Goal: Transaction & Acquisition: Download file/media

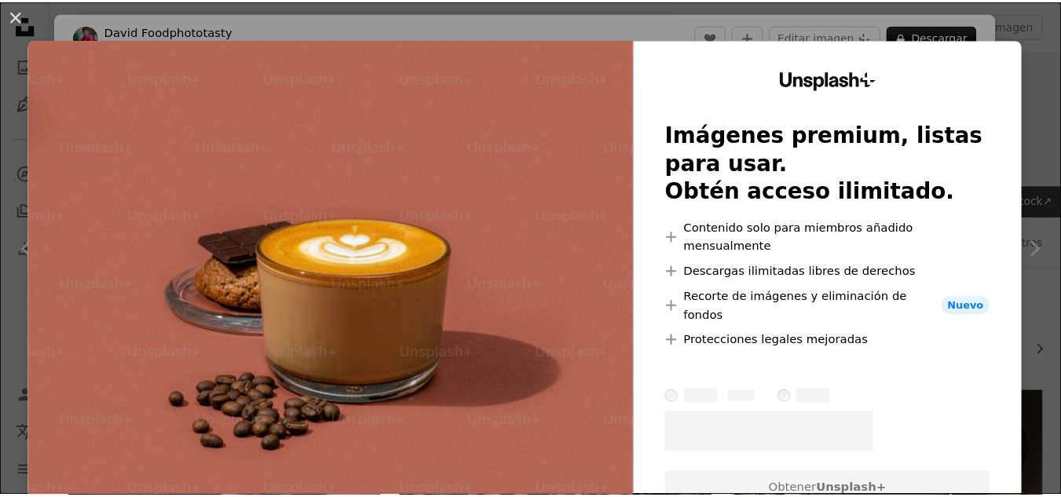
scroll to position [3116, 0]
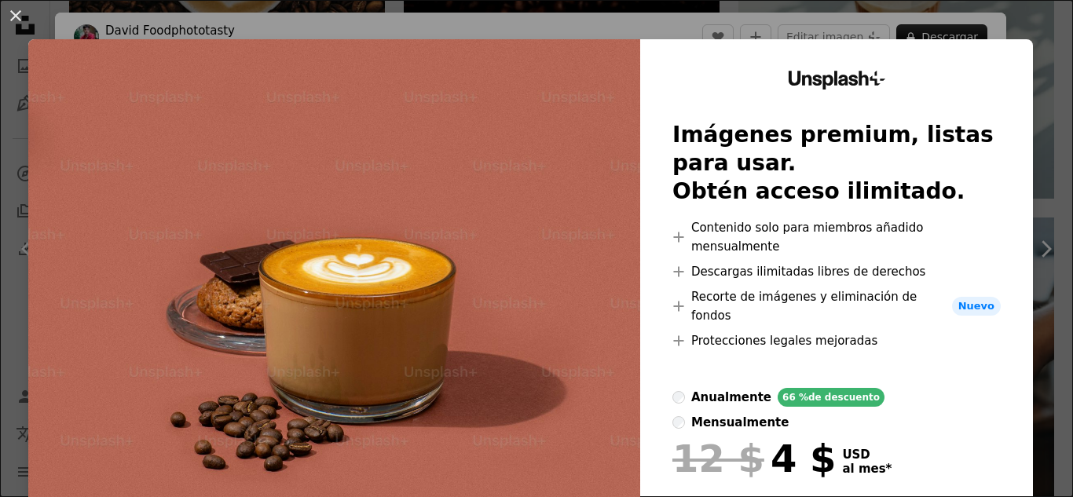
click at [18, 39] on div "An X shape Unsplash+ Imágenes premium, listas para usar. Obtén acceso ilimitado…" at bounding box center [536, 248] width 1073 height 497
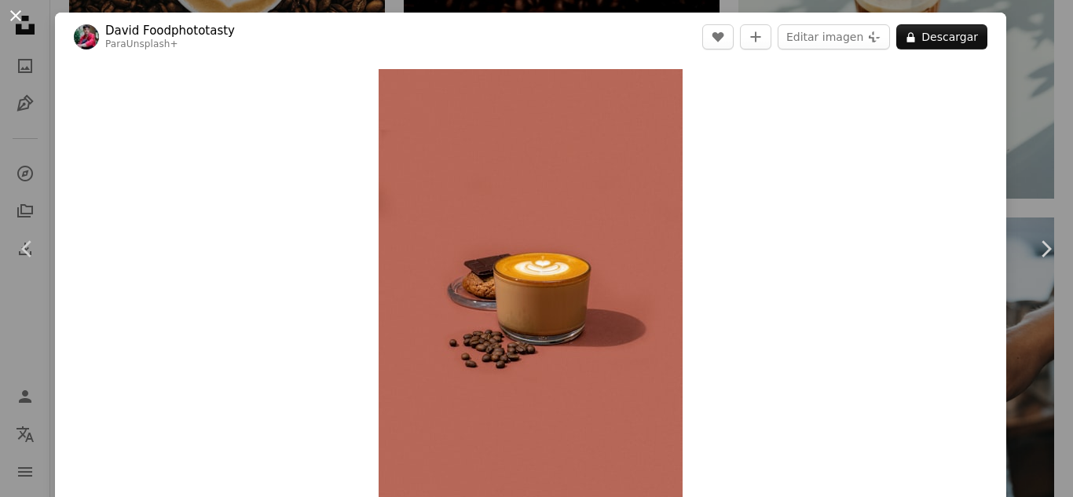
click at [9, 22] on button "An X shape" at bounding box center [15, 15] width 19 height 19
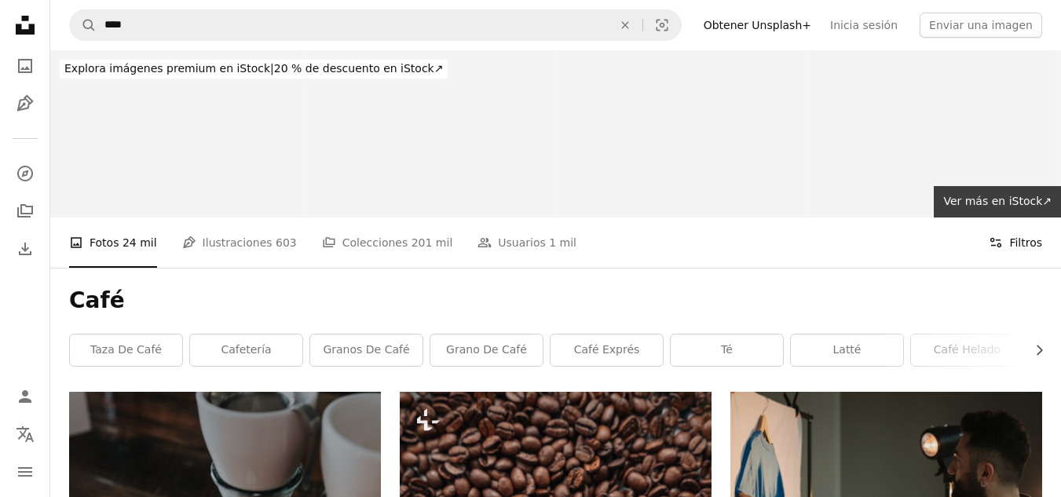
click at [1024, 217] on button "Filters Filtros" at bounding box center [1015, 242] width 53 height 50
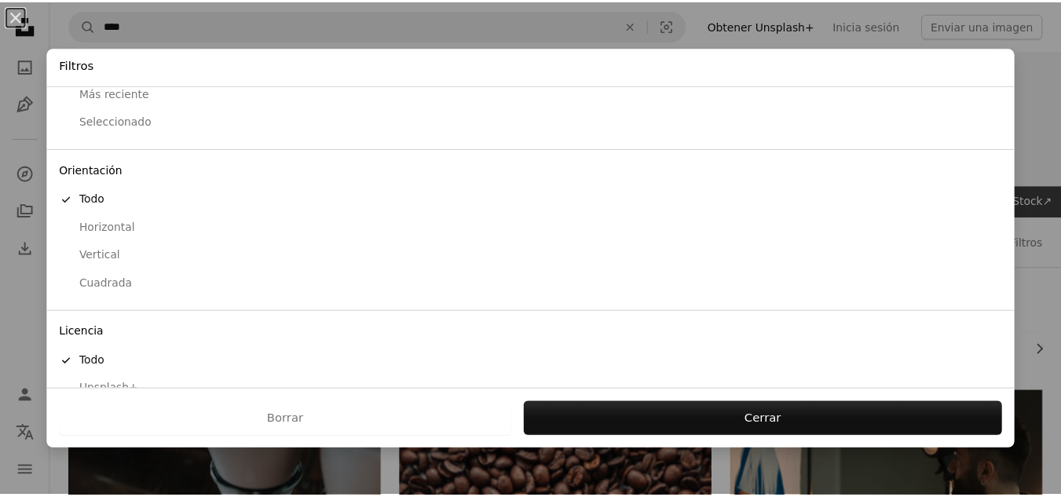
scroll to position [126, 0]
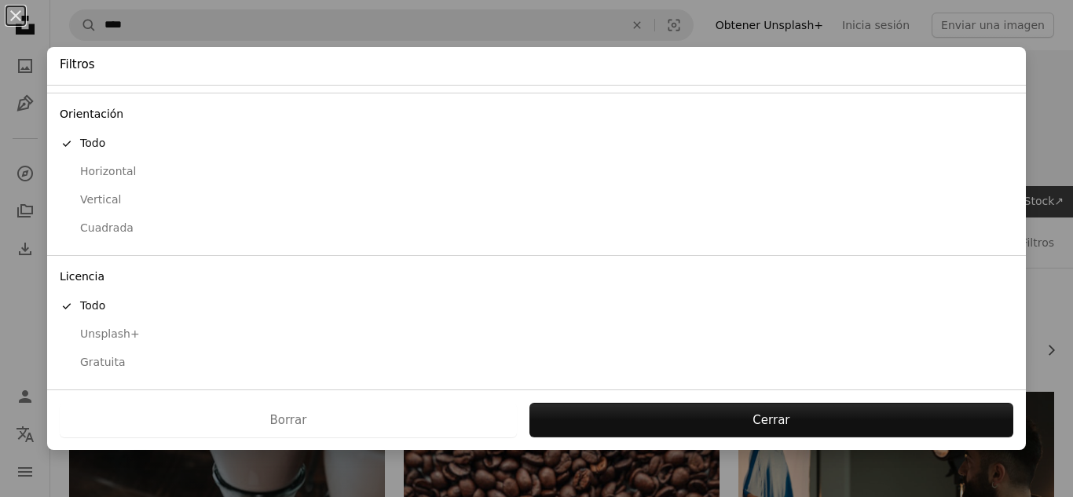
click at [115, 362] on div "Gratuita" at bounding box center [536, 363] width 953 height 16
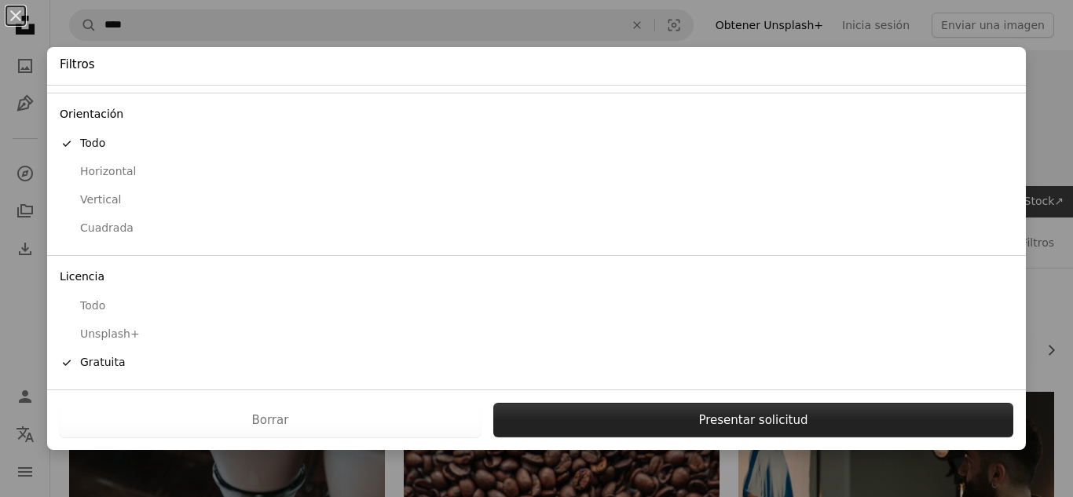
click at [648, 427] on button "Presentar solicitud" at bounding box center [753, 420] width 520 height 35
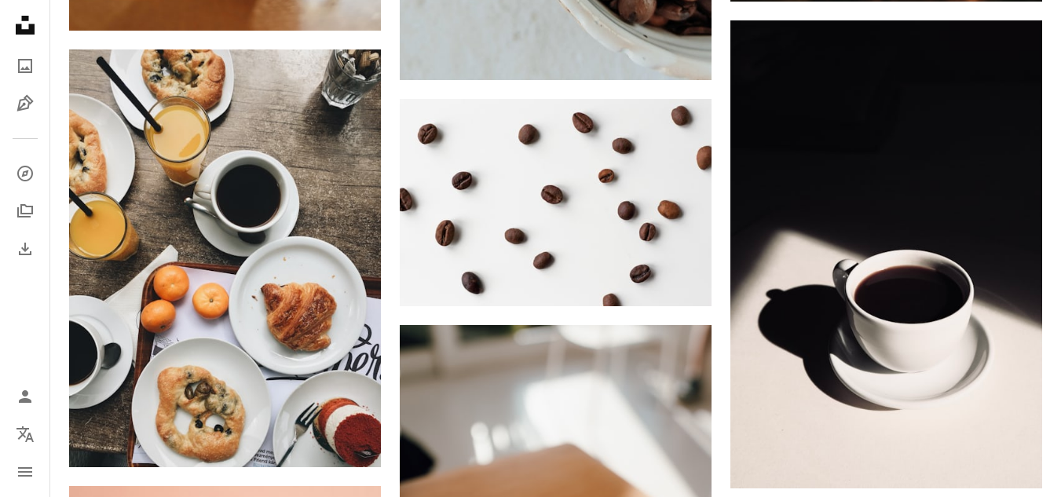
scroll to position [6674, 0]
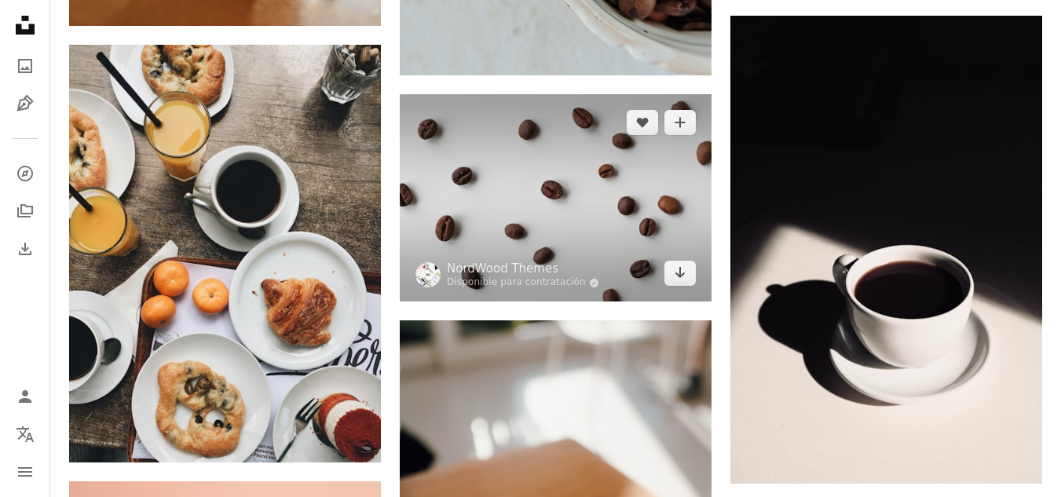
drag, startPoint x: 408, startPoint y: 104, endPoint x: 397, endPoint y: 5, distance: 98.8
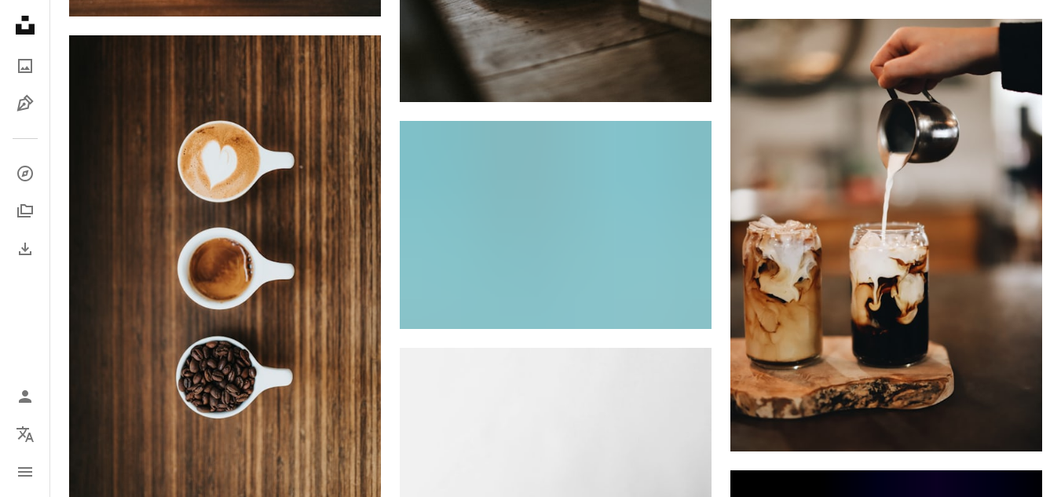
scroll to position [8165, 0]
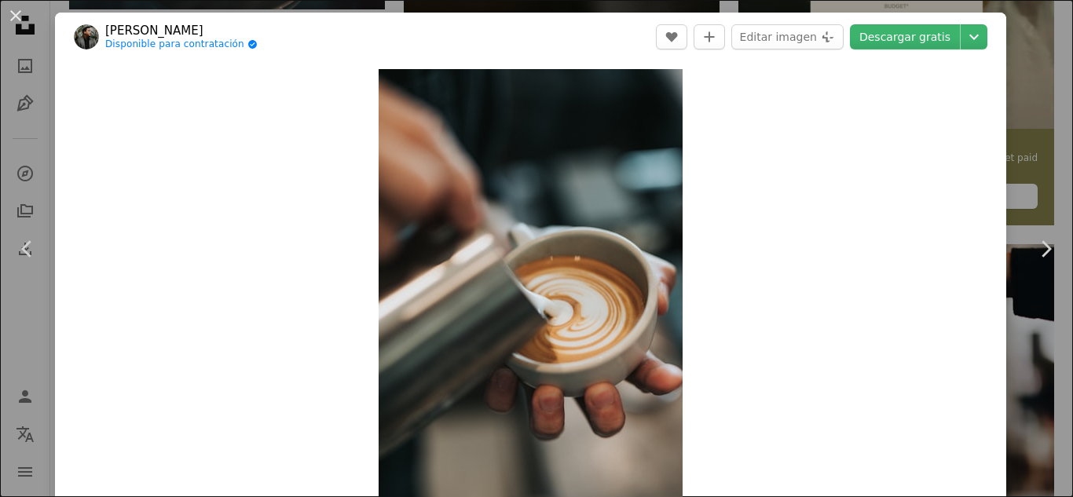
click at [883, 49] on header "[PERSON_NAME] Disponible para contratación A checkmark inside of a circle A hea…" at bounding box center [530, 37] width 951 height 49
click at [883, 46] on link "Descargar gratis" at bounding box center [905, 36] width 110 height 25
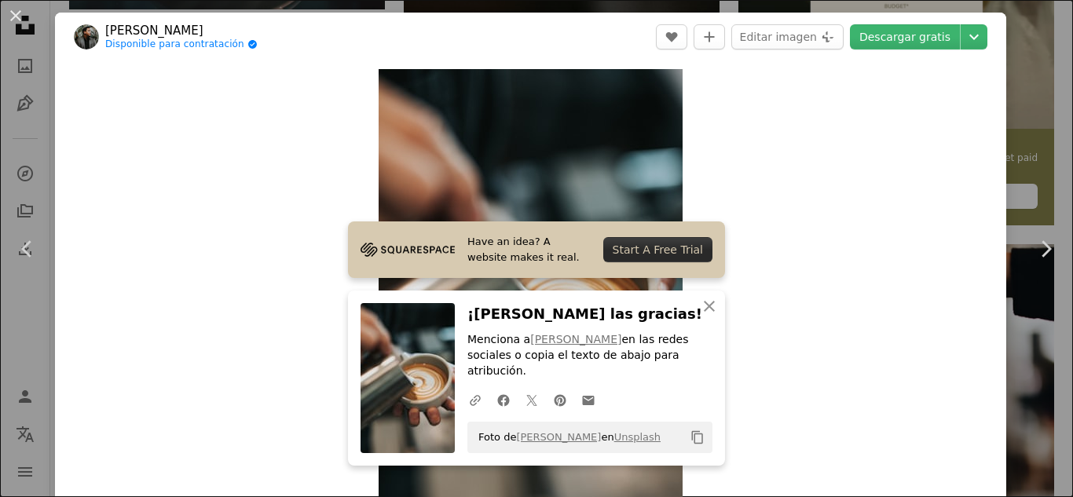
drag, startPoint x: 23, startPoint y: 20, endPoint x: 25, endPoint y: 12, distance: 8.2
click at [23, 20] on button "An X shape" at bounding box center [15, 15] width 19 height 19
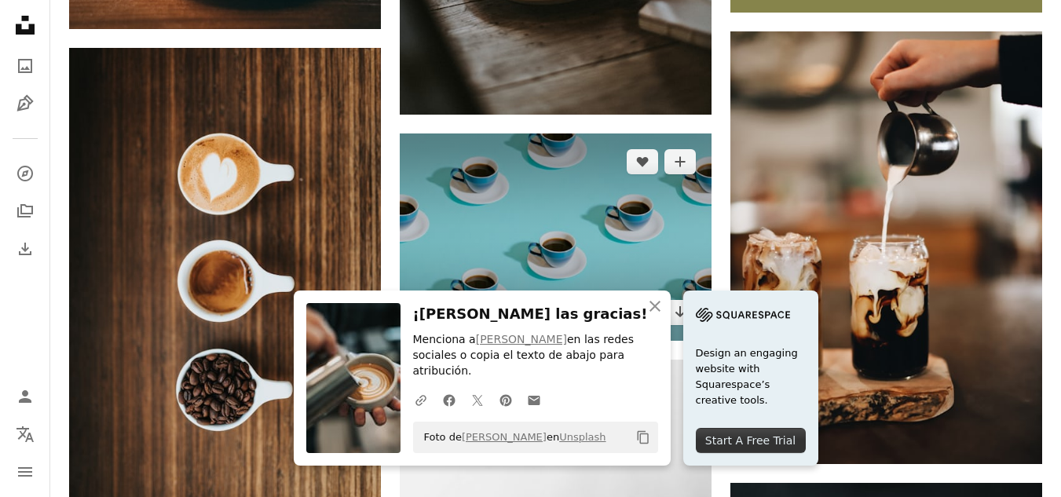
scroll to position [8322, 0]
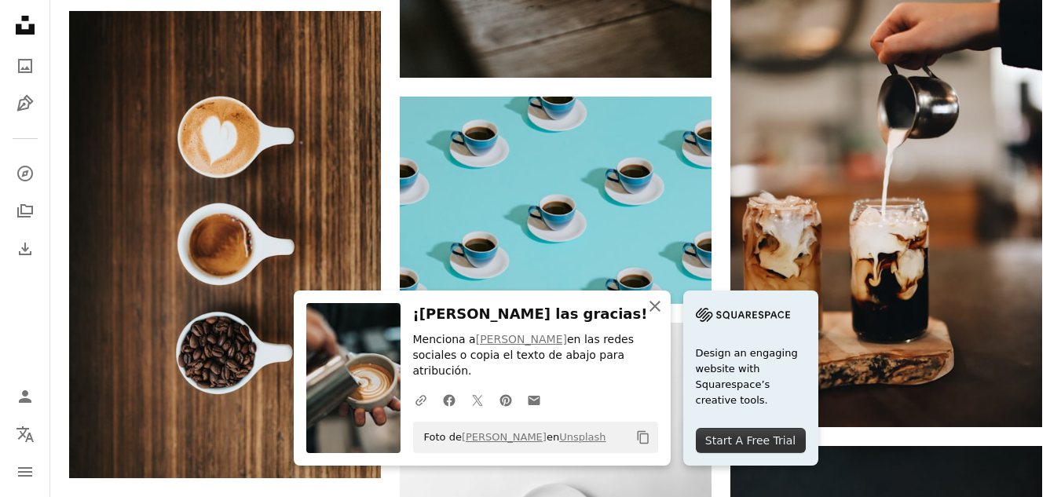
click at [645, 309] on button "An X shape Cerrar" at bounding box center [654, 306] width 31 height 31
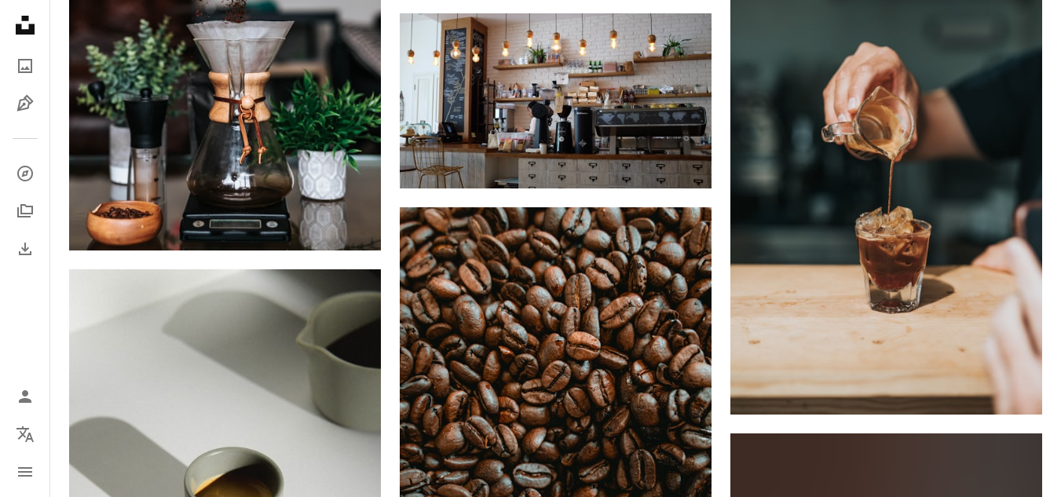
scroll to position [17195, 0]
